Goal: Task Accomplishment & Management: Use online tool/utility

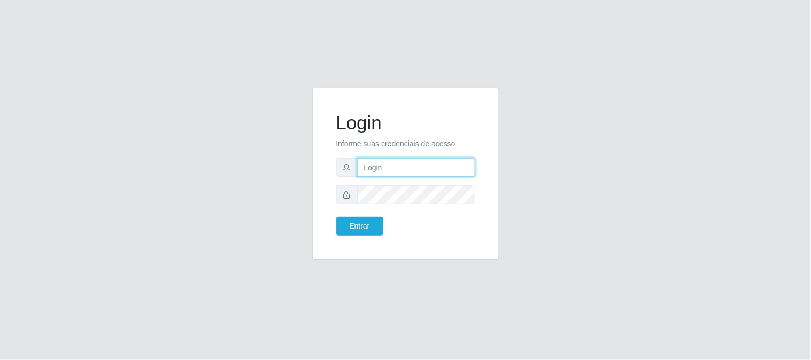
click at [416, 166] on input "text" at bounding box center [416, 167] width 118 height 19
type input "[EMAIL_ADDRESS][DOMAIN_NAME]"
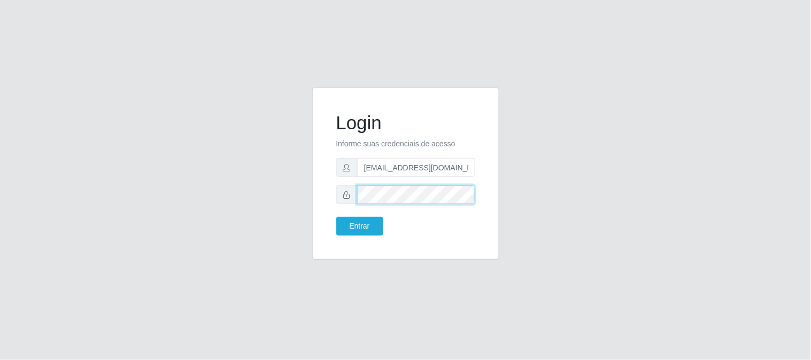
click at [336, 217] on button "Entrar" at bounding box center [359, 226] width 47 height 19
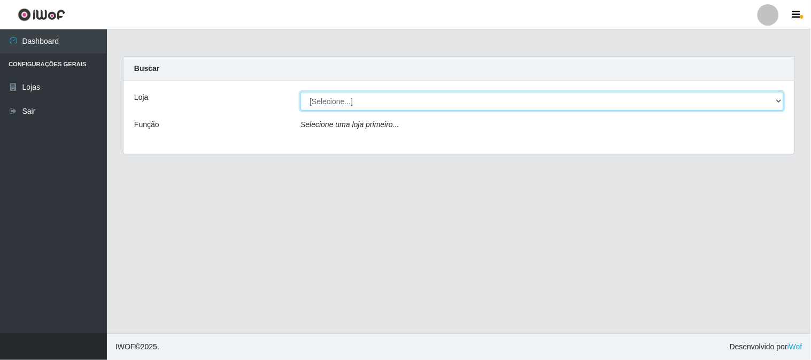
click at [777, 100] on select "[Selecione...] Queiroz Atacadão - [GEOGRAPHIC_DATA]" at bounding box center [541, 101] width 483 height 19
select select "464"
click at [300, 92] on select "[Selecione...] Queiroz Atacadão - [GEOGRAPHIC_DATA]" at bounding box center [541, 101] width 483 height 19
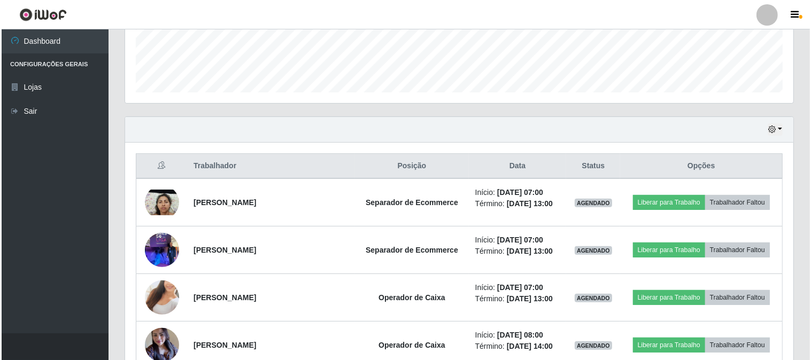
scroll to position [297, 0]
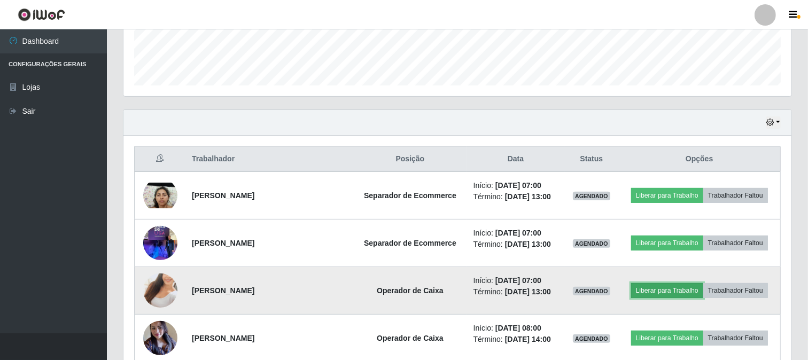
click at [664, 287] on button "Liberar para Trabalho" at bounding box center [667, 290] width 72 height 15
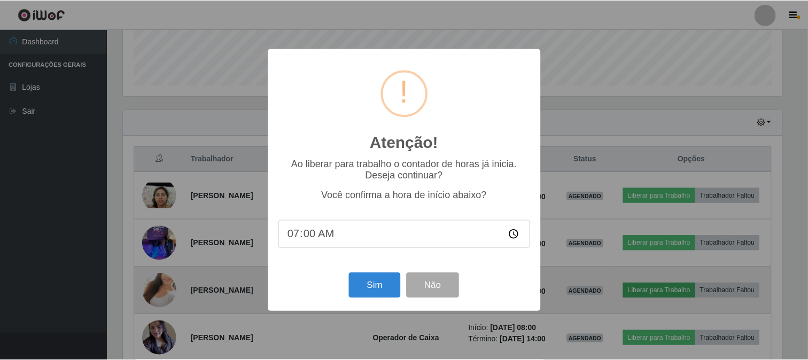
scroll to position [221, 661]
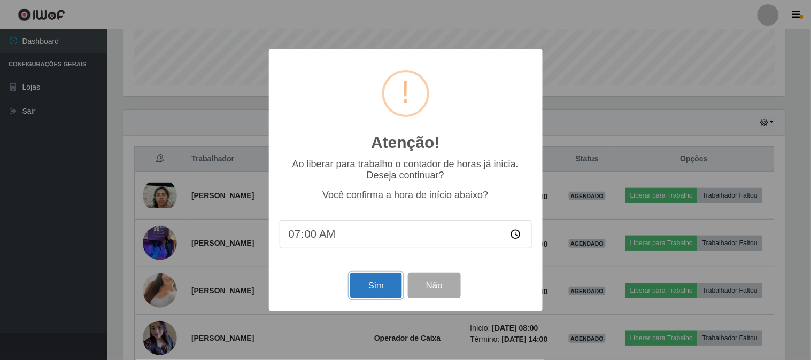
click at [396, 294] on button "Sim" at bounding box center [376, 285] width 52 height 25
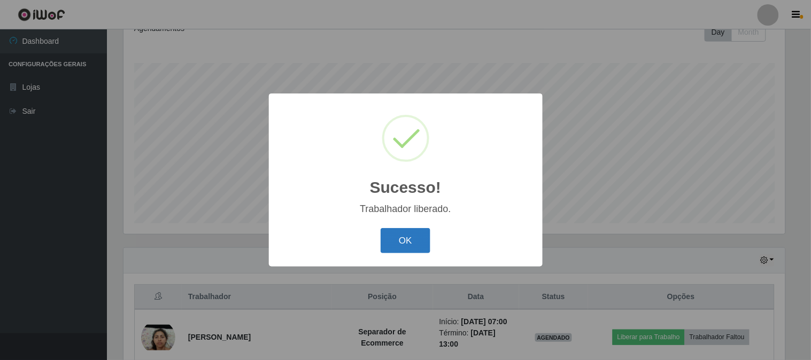
click at [430, 245] on div "OK Cancel" at bounding box center [405, 240] width 252 height 30
click at [418, 239] on button "OK" at bounding box center [405, 240] width 50 height 25
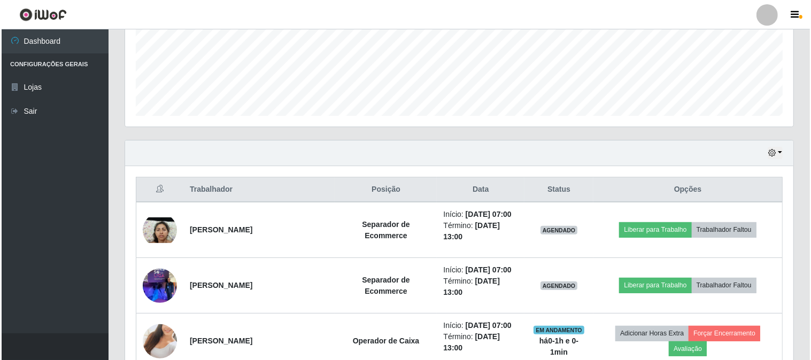
scroll to position [278, 0]
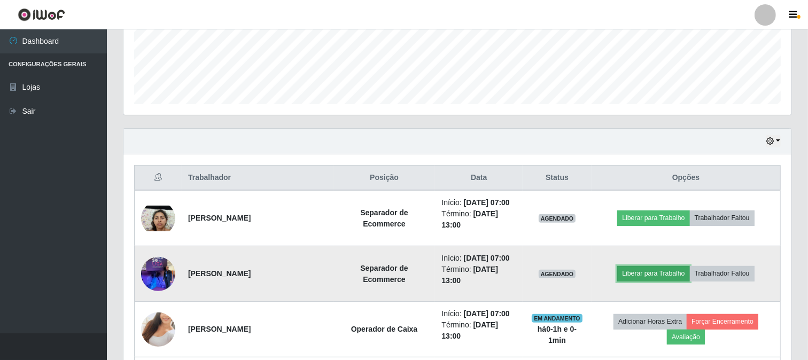
click at [642, 270] on button "Liberar para Trabalho" at bounding box center [653, 273] width 72 height 15
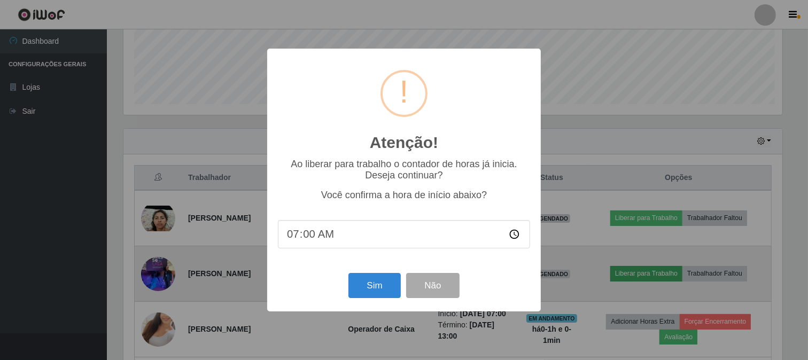
scroll to position [221, 661]
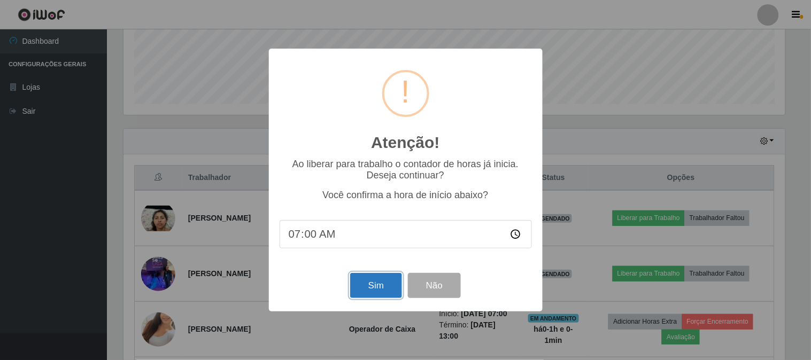
click at [381, 286] on button "Sim" at bounding box center [376, 285] width 52 height 25
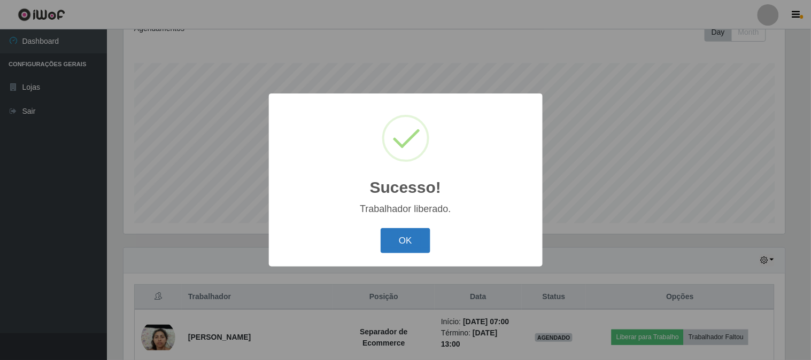
click at [398, 238] on button "OK" at bounding box center [405, 240] width 50 height 25
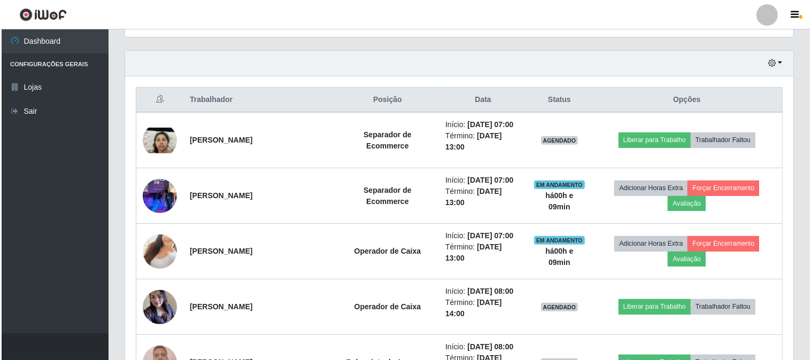
scroll to position [396, 0]
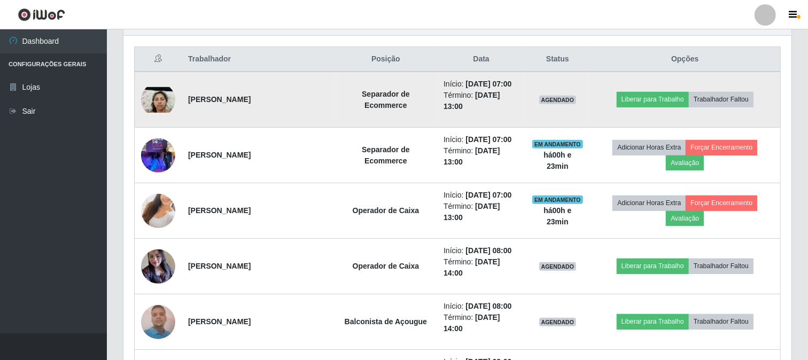
click at [156, 96] on img at bounding box center [158, 100] width 34 height 26
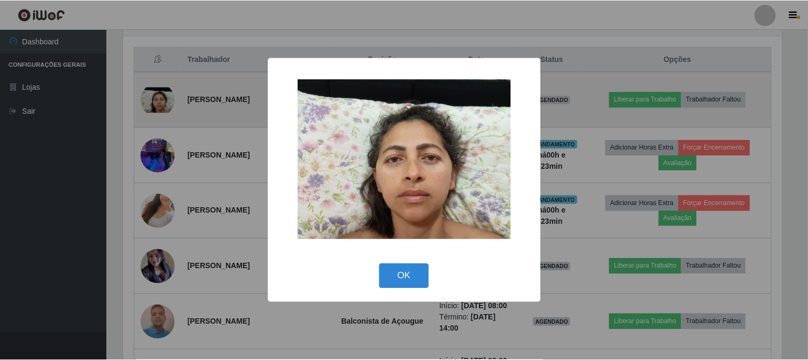
scroll to position [221, 661]
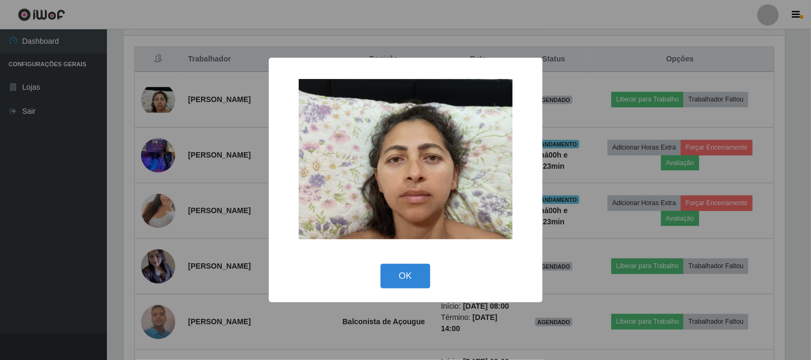
click at [28, 208] on div "× OK Cancel" at bounding box center [405, 180] width 811 height 360
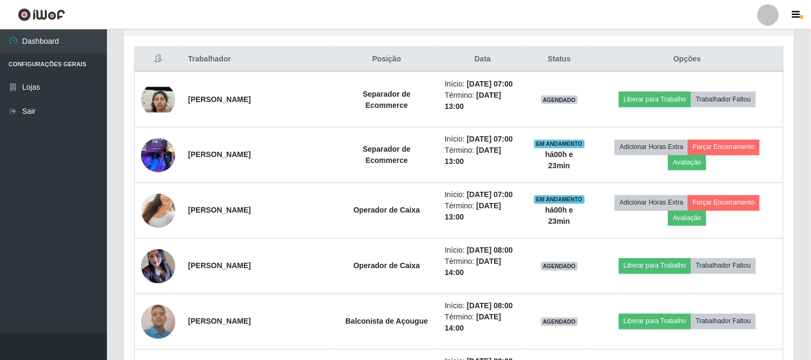
scroll to position [221, 668]
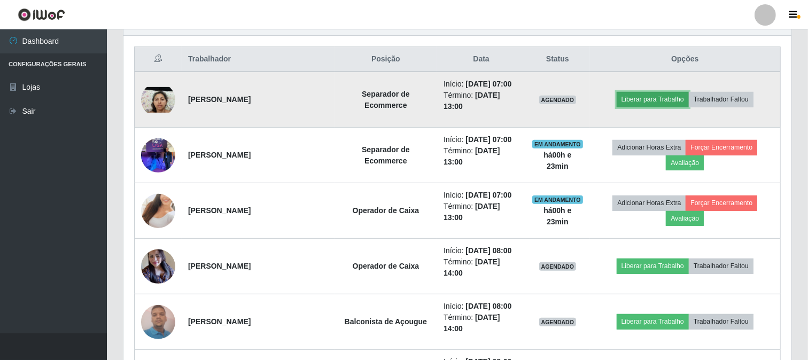
click at [654, 100] on button "Liberar para Trabalho" at bounding box center [653, 99] width 72 height 15
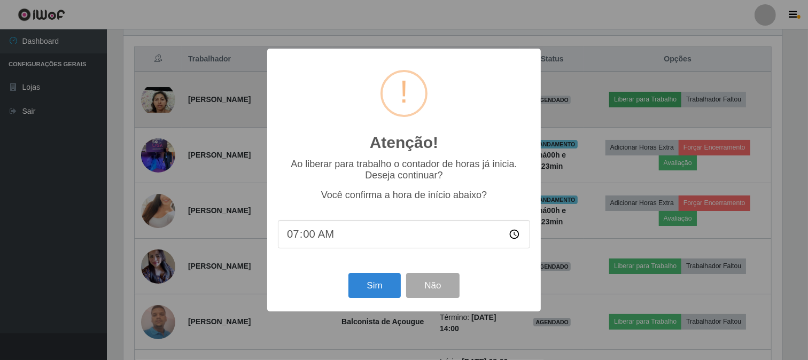
scroll to position [221, 661]
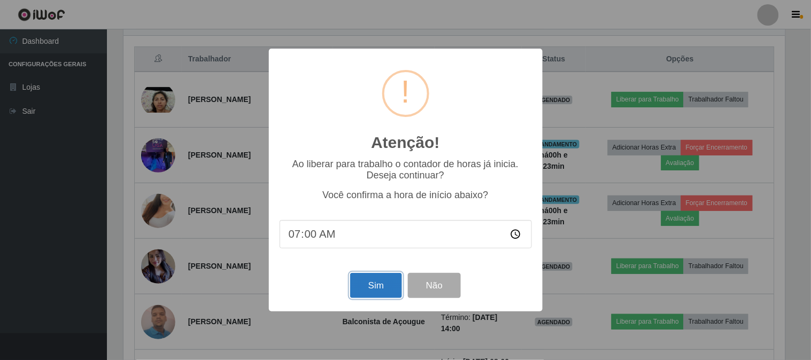
click at [371, 285] on button "Sim" at bounding box center [376, 285] width 52 height 25
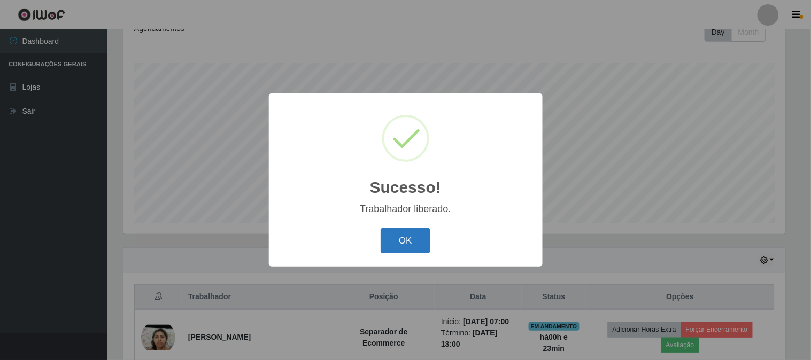
click at [419, 243] on button "OK" at bounding box center [405, 240] width 50 height 25
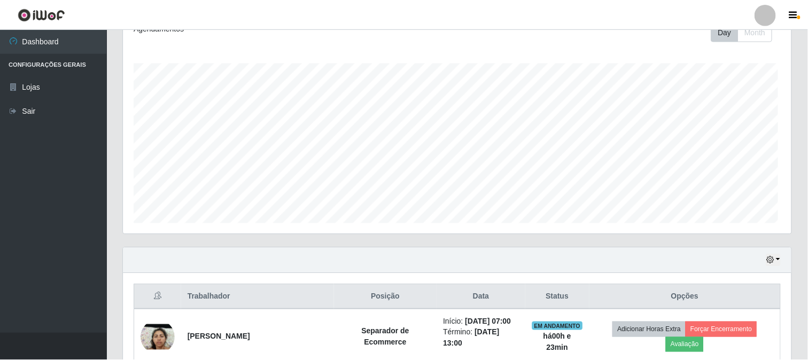
scroll to position [221, 668]
